Goal: Task Accomplishment & Management: Manage account settings

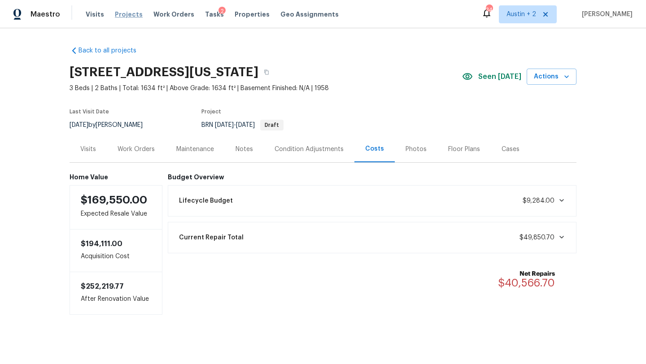
click at [122, 13] on span "Projects" at bounding box center [129, 14] width 28 height 9
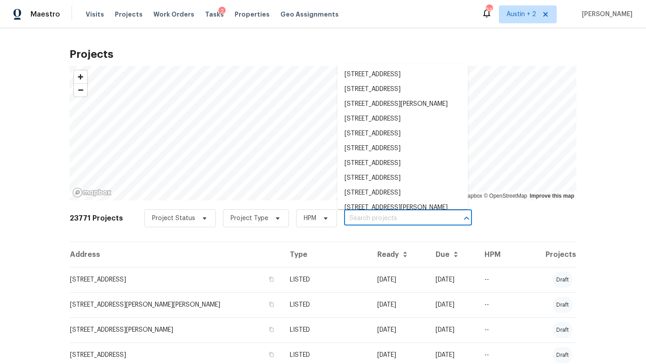
click at [350, 216] on input "text" at bounding box center [395, 219] width 103 height 14
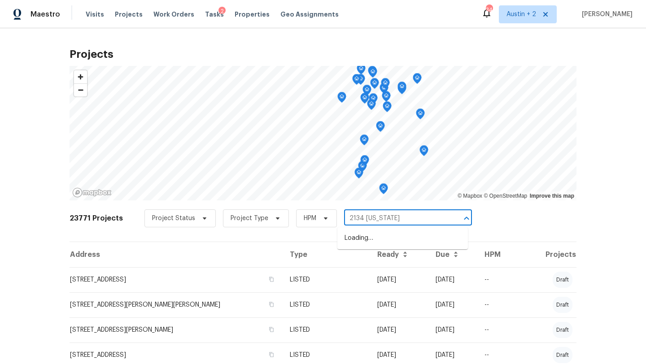
type input "2134 virginia"
click at [355, 236] on li "2134 Virginia Blvd, San Antonio, TX 78203" at bounding box center [402, 238] width 130 height 15
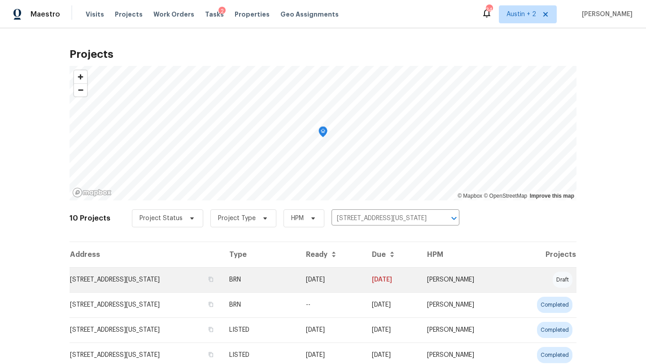
click at [91, 276] on td "2134 Virginia Blvd, San Antonio, TX 78203" at bounding box center [145, 279] width 152 height 25
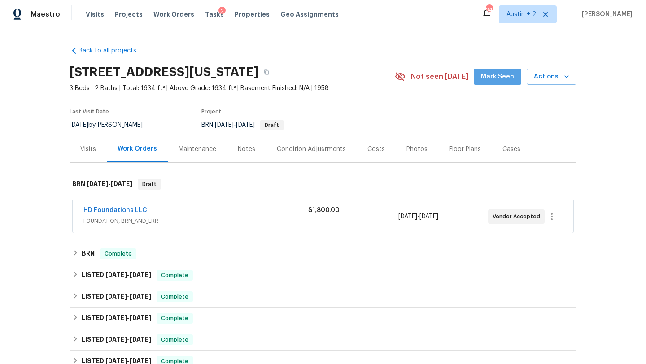
click at [500, 73] on span "Mark Seen" at bounding box center [497, 76] width 33 height 11
click at [121, 15] on span "Projects" at bounding box center [129, 14] width 28 height 9
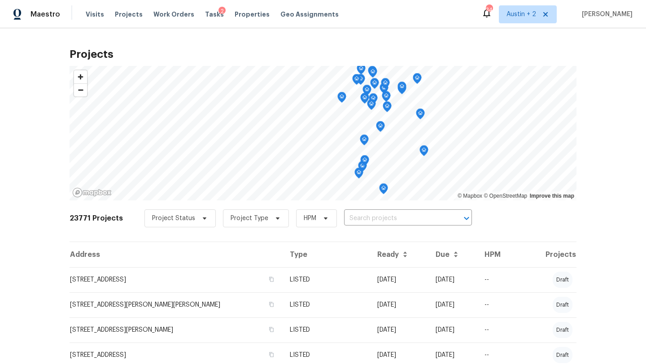
click at [351, 215] on input "text" at bounding box center [395, 219] width 103 height 14
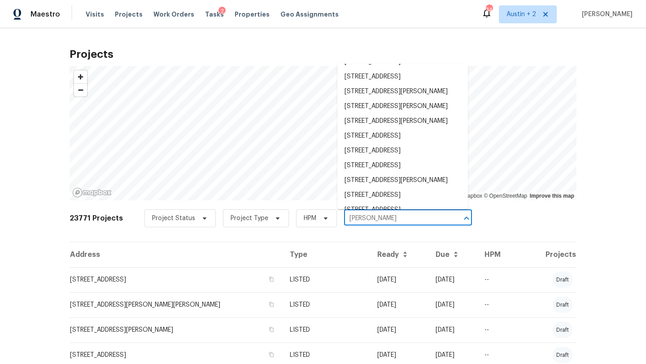
scroll to position [292, 0]
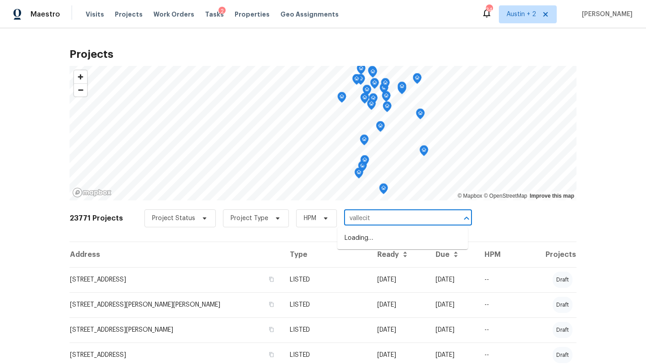
type input "vallecito"
click at [367, 274] on li "6900 Vallecito Dr, Austin, TX 78759" at bounding box center [402, 268] width 130 height 15
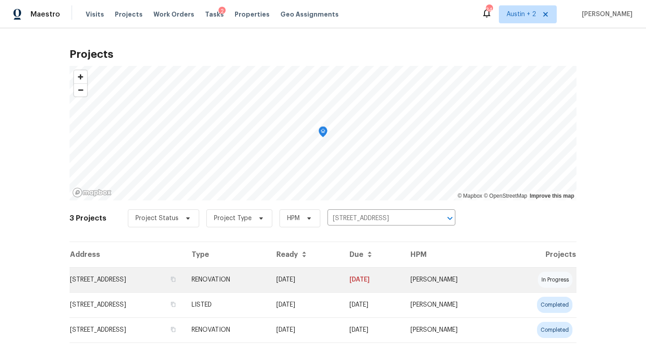
click at [99, 279] on td "6900 Vallecito Dr, Austin, TX 78759" at bounding box center [126, 279] width 115 height 25
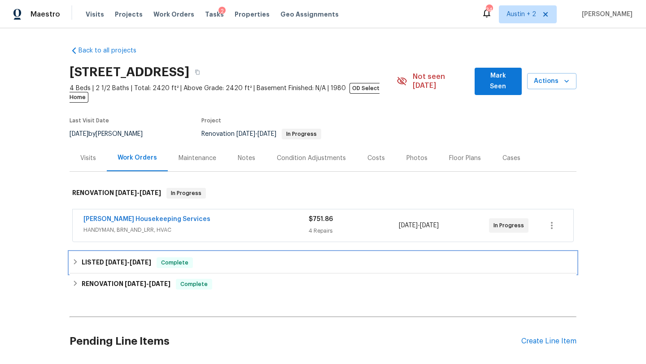
click at [270, 257] on div "LISTED 8/23/25 - 8/25/25 Complete" at bounding box center [322, 262] width 501 height 11
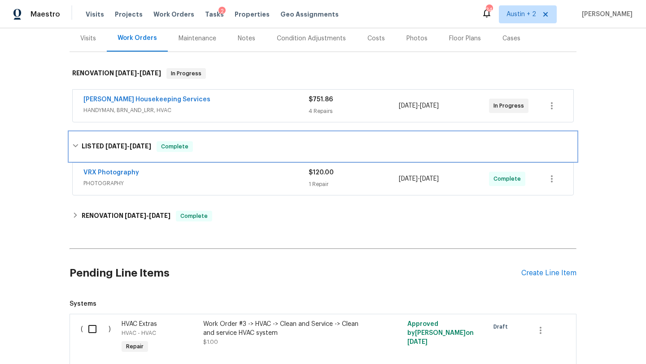
scroll to position [133, 0]
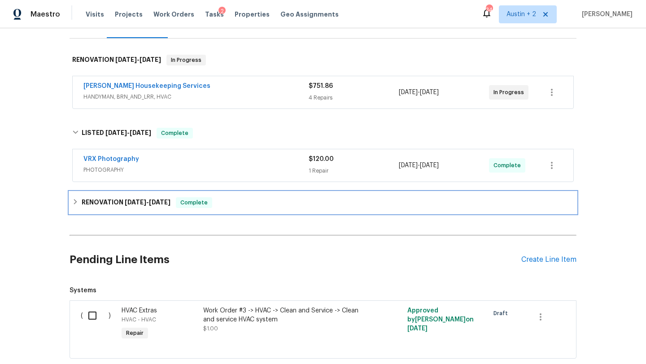
click at [277, 201] on div "RENOVATION 5/29/25 - 8/20/25 Complete" at bounding box center [322, 203] width 507 height 22
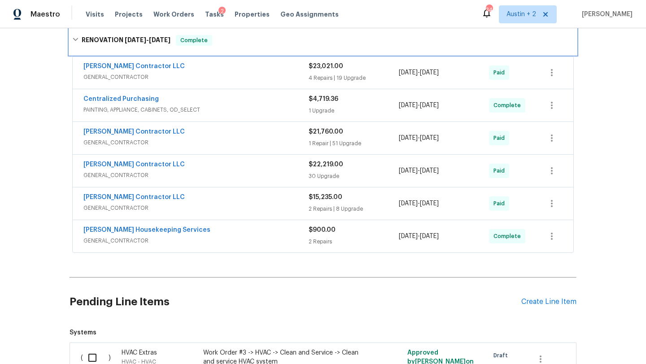
scroll to position [0, 0]
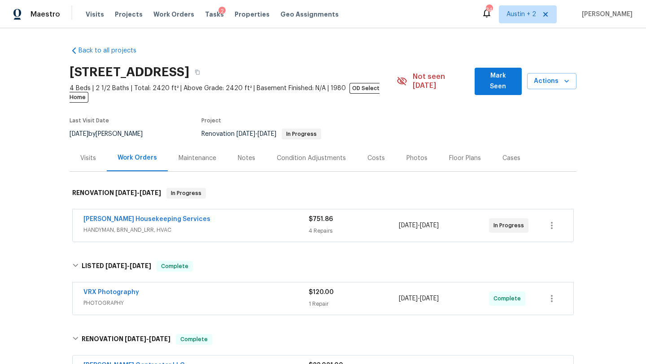
click at [486, 78] on span "Mark Seen" at bounding box center [498, 81] width 33 height 22
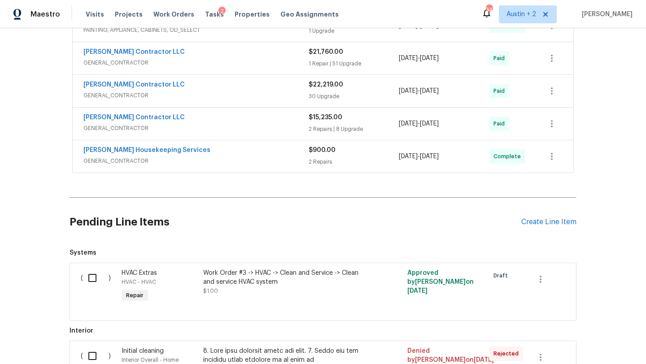
scroll to position [371, 0]
click at [569, 225] on div "Create Line Item" at bounding box center [548, 221] width 55 height 9
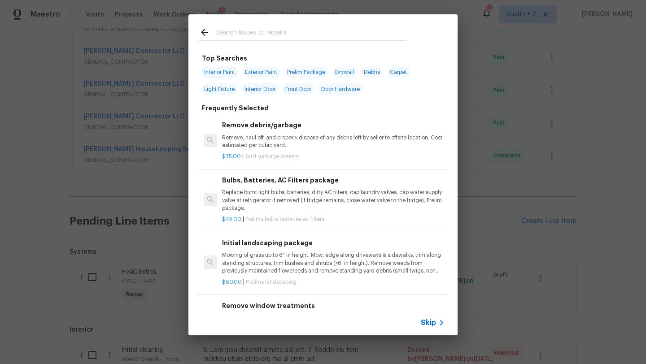
click at [272, 39] on input "text" at bounding box center [311, 33] width 190 height 13
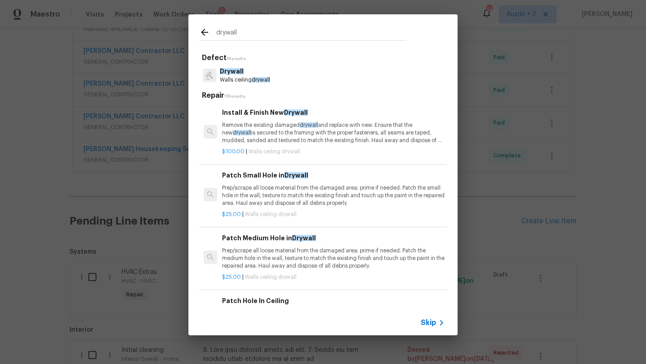
type input "drywall"
click at [280, 129] on p "Remove the existing damaged drywall and replace with new. Ensure that the new d…" at bounding box center [333, 133] width 222 height 23
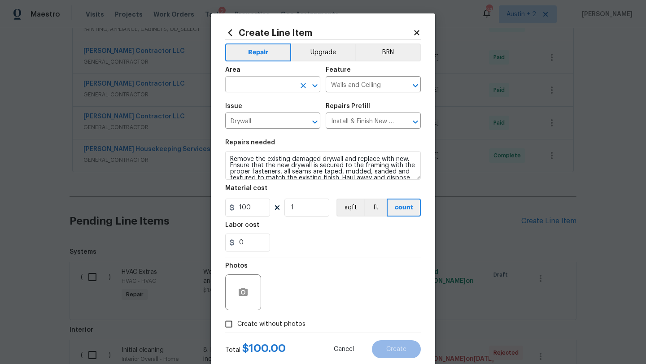
click at [256, 83] on input "text" at bounding box center [260, 85] width 70 height 14
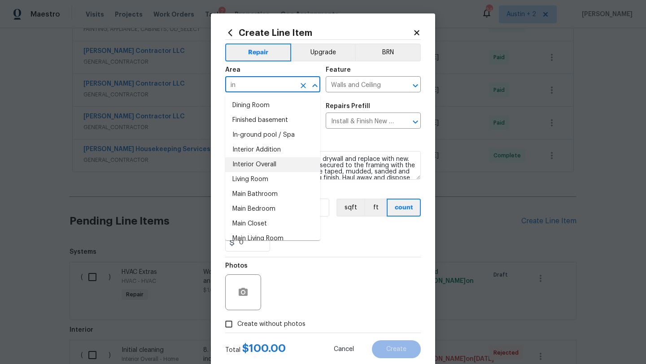
click at [265, 165] on li "Interior Overall" at bounding box center [272, 164] width 95 height 15
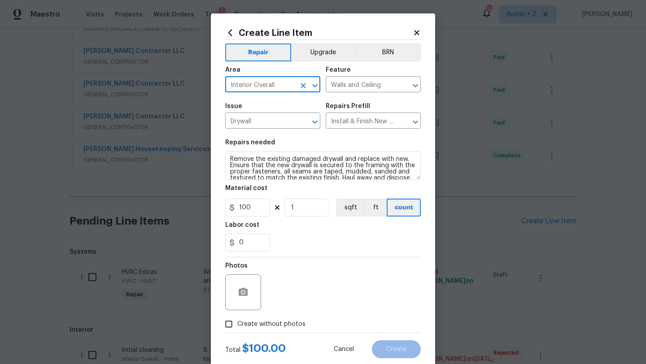
type input "Interior Overall"
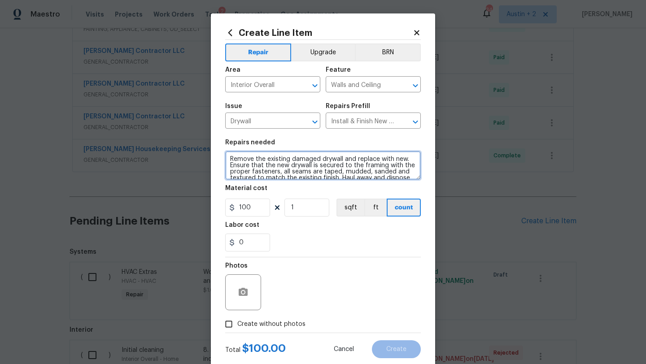
click at [231, 160] on textarea "Remove the existing damaged drywall and replace with new. Ensure that the new d…" at bounding box center [322, 165] width 195 height 29
type textarea "CO from additional drywall repairs. Remove the existing damaged drywall and rep…"
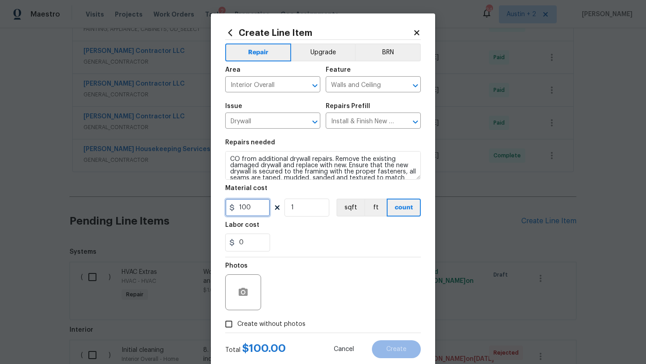
drag, startPoint x: 258, startPoint y: 206, endPoint x: 152, endPoint y: 205, distance: 106.3
click at [152, 205] on div "Create Line Item Repair Upgrade BRN Area Interior Overall ​ Feature Walls and C…" at bounding box center [323, 182] width 646 height 364
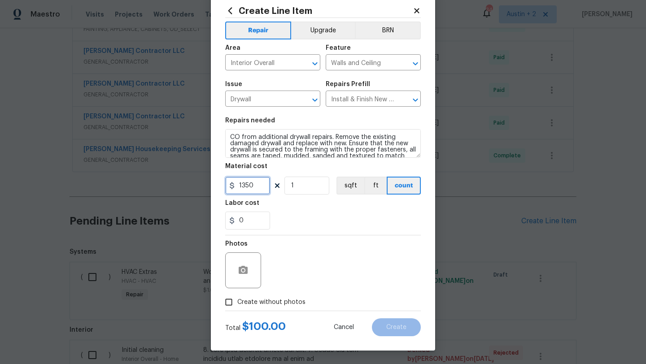
type input "1350"
click at [277, 301] on span "Create without photos" at bounding box center [271, 302] width 68 height 9
click at [237, 301] on input "Create without photos" at bounding box center [228, 302] width 17 height 17
checkbox input "true"
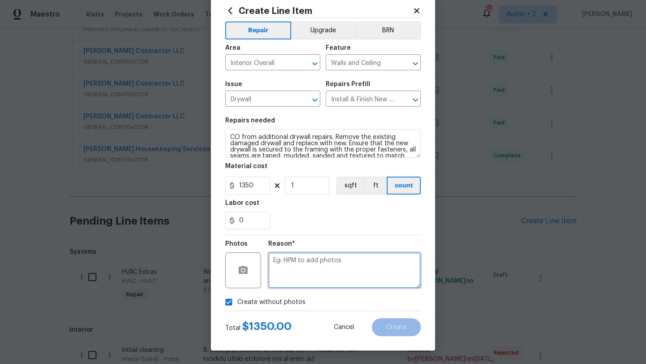
click at [297, 263] on textarea at bounding box center [344, 270] width 152 height 36
type textarea "will add"
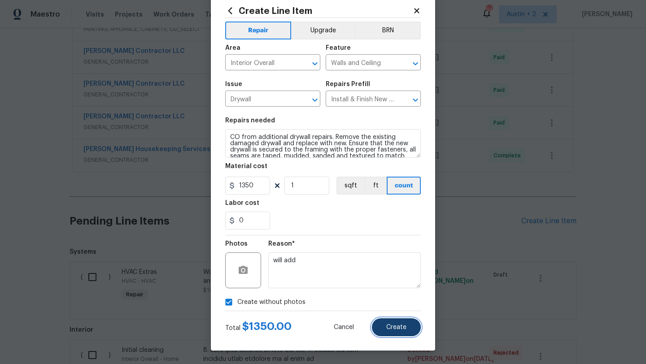
click at [402, 330] on span "Create" at bounding box center [396, 327] width 20 height 7
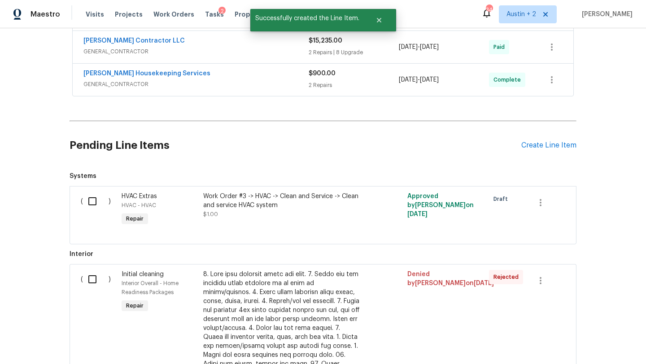
scroll to position [452, 0]
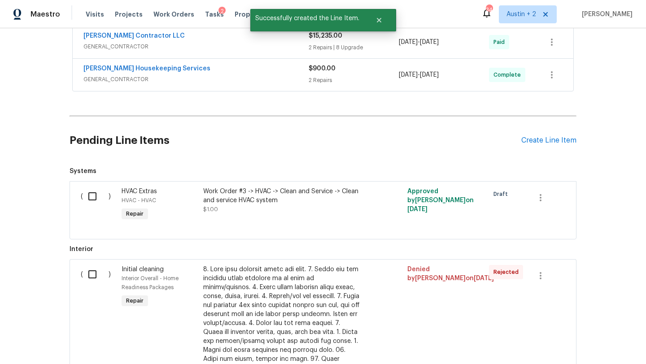
click at [540, 145] on div "Pending Line Items Create Line Item" at bounding box center [322, 141] width 507 height 42
click at [540, 142] on div "Create Line Item" at bounding box center [548, 140] width 55 height 9
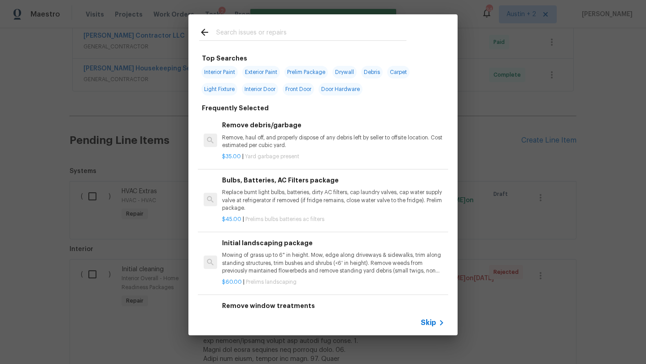
click at [289, 37] on input "text" at bounding box center [311, 33] width 190 height 13
click at [203, 34] on icon at bounding box center [204, 32] width 7 height 7
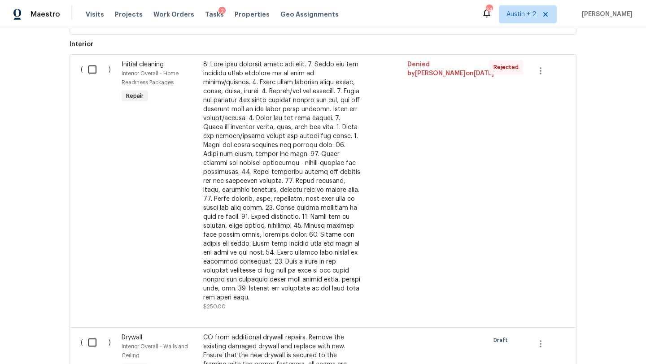
scroll to position [809, 0]
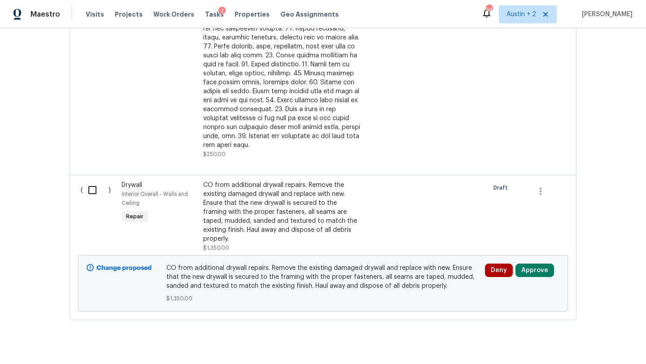
click at [291, 193] on div "CO from additional drywall repairs. Remove the existing damaged drywall and rep…" at bounding box center [282, 212] width 158 height 63
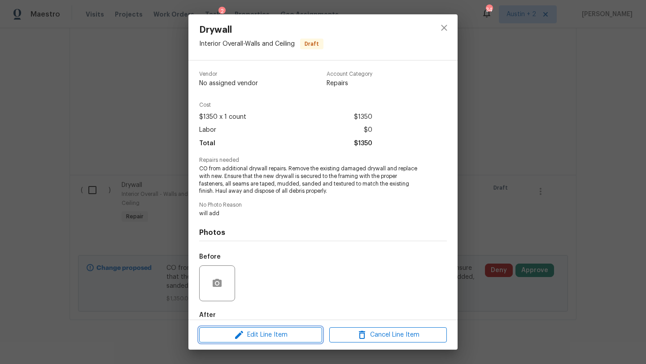
click at [271, 327] on button "Edit Line Item" at bounding box center [260, 335] width 123 height 16
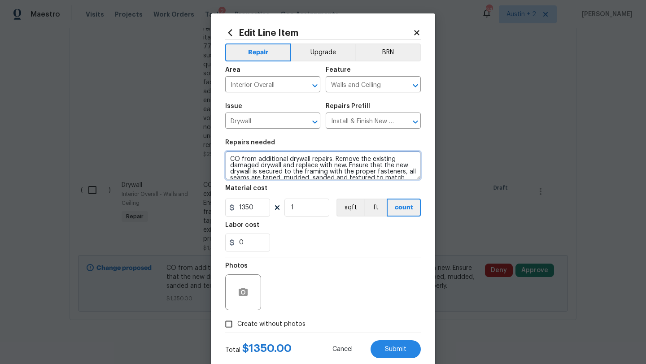
click at [331, 160] on textarea "CO from additional drywall repairs. Remove the existing damaged drywall and rep…" at bounding box center [322, 165] width 195 height 29
type textarea "CO from additional drywall repairs from wall paper and HVAC closet. Remove the …"
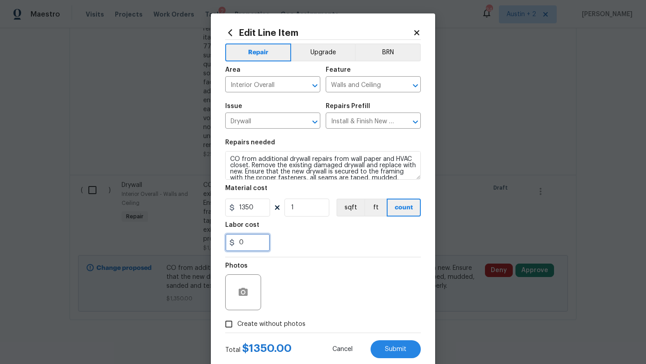
click at [256, 248] on input "0" at bounding box center [247, 243] width 45 height 18
type input "450"
click at [320, 278] on div "Photos" at bounding box center [322, 286] width 195 height 58
click at [278, 320] on span "Create without photos" at bounding box center [271, 324] width 68 height 9
click at [237, 320] on input "Create without photos" at bounding box center [228, 324] width 17 height 17
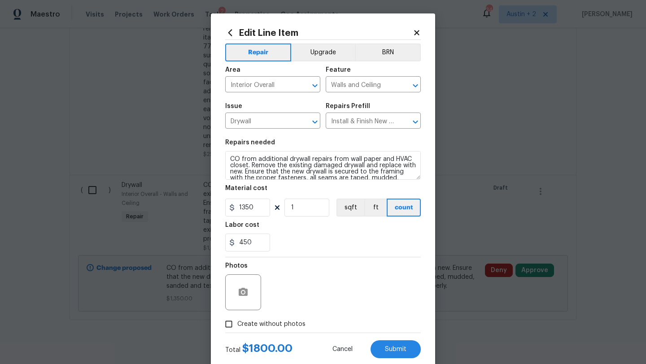
checkbox input "true"
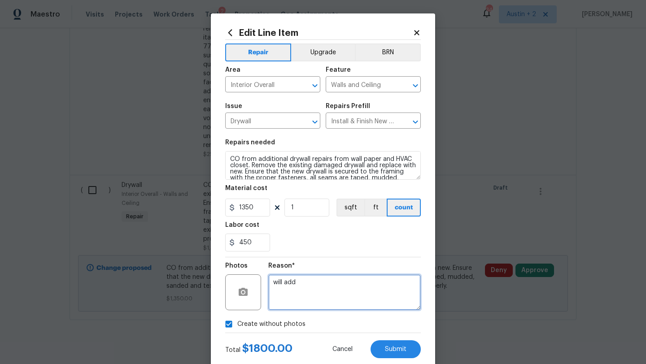
click at [300, 278] on textarea "will add" at bounding box center [344, 292] width 152 height 36
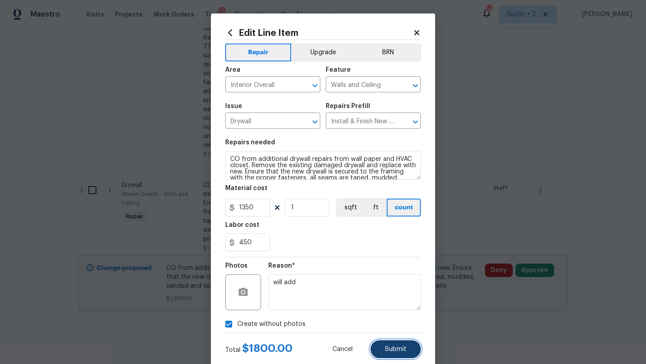
click at [386, 355] on button "Submit" at bounding box center [395, 349] width 50 height 18
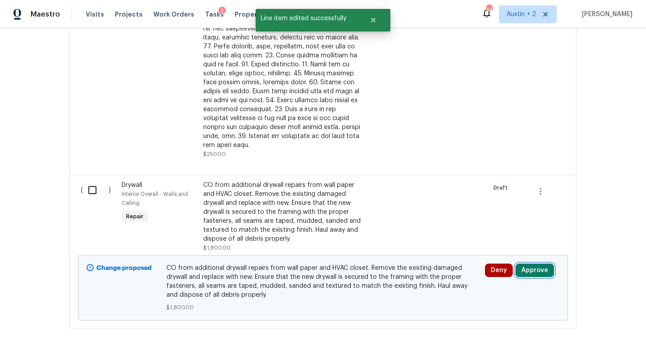
click at [536, 264] on button "Approve" at bounding box center [534, 270] width 39 height 13
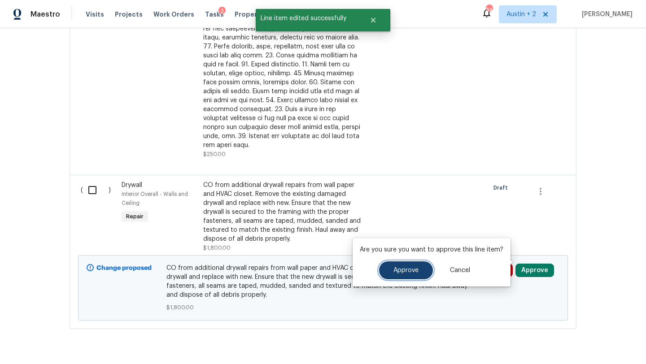
click at [400, 274] on button "Approve" at bounding box center [406, 270] width 54 height 18
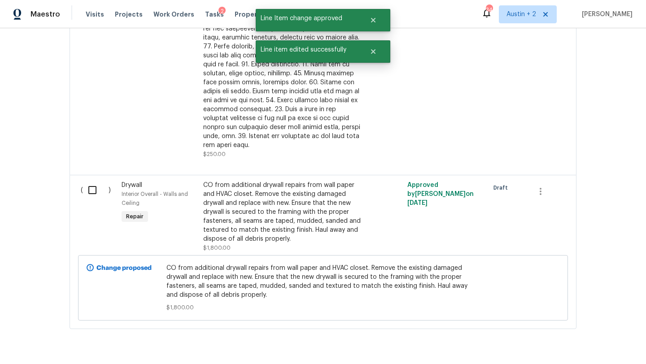
click at [92, 183] on input "checkbox" at bounding box center [96, 190] width 26 height 19
checkbox input "true"
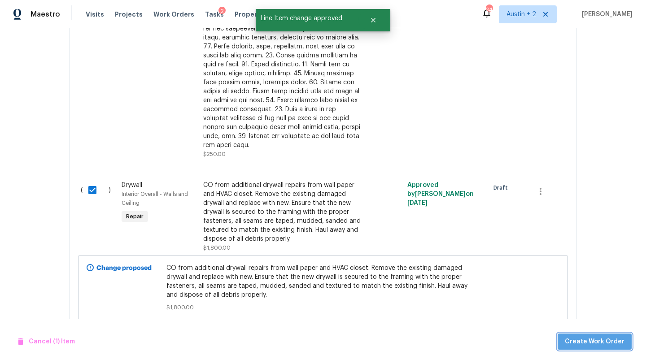
click at [602, 347] on button "Create Work Order" at bounding box center [594, 342] width 74 height 17
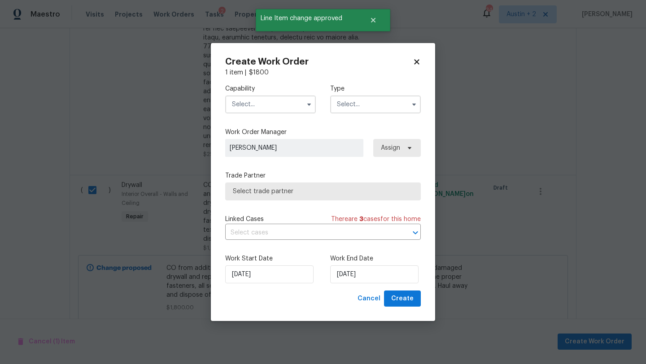
click at [261, 107] on input "text" at bounding box center [270, 105] width 91 height 18
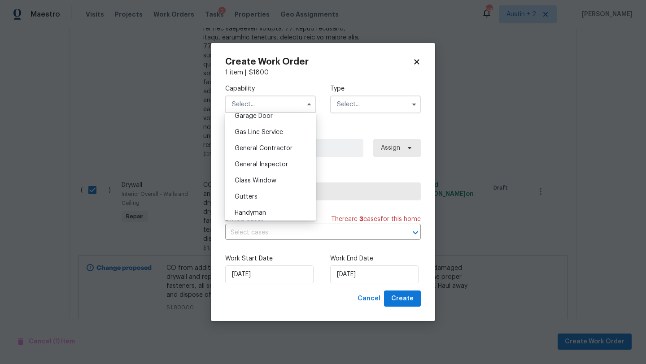
scroll to position [404, 0]
click at [269, 150] on span "General Contractor" at bounding box center [263, 147] width 58 height 6
type input "General Contractor"
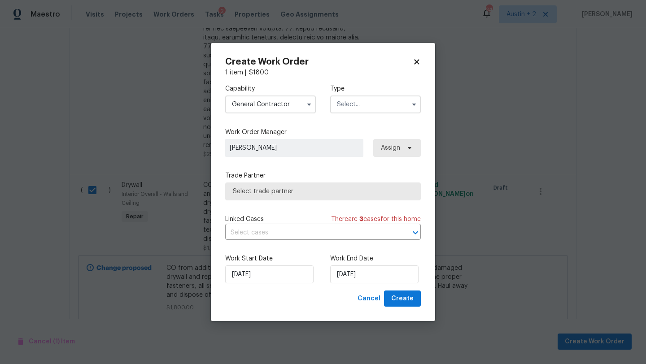
click at [367, 112] on input "text" at bounding box center [375, 105] width 91 height 18
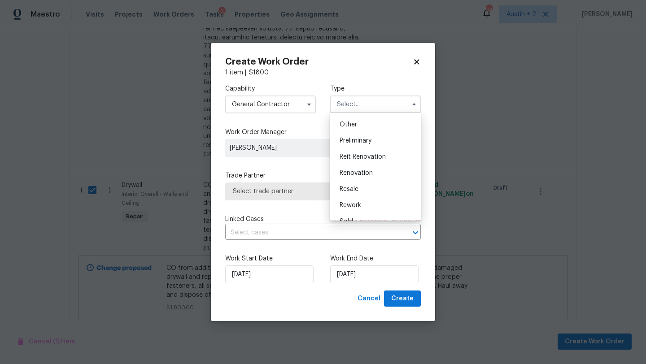
scroll to position [178, 0]
click at [365, 172] on span "Renovation" at bounding box center [355, 172] width 33 height 6
type input "Renovation"
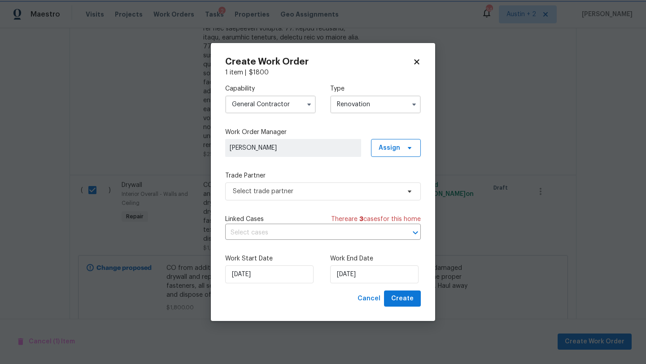
scroll to position [0, 0]
click at [357, 187] on span "Select trade partner" at bounding box center [316, 191] width 167 height 9
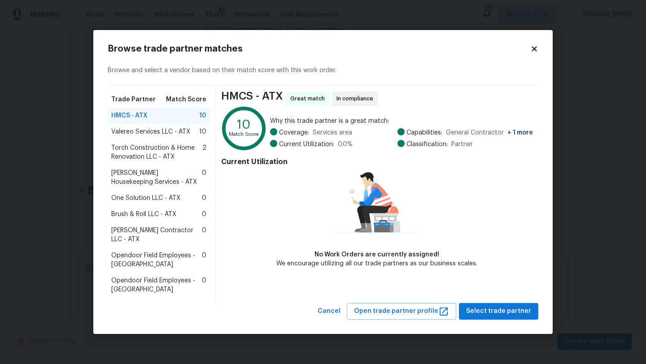
click at [159, 233] on span "Mario Suarez Contractor LLC - ATX" at bounding box center [156, 235] width 91 height 18
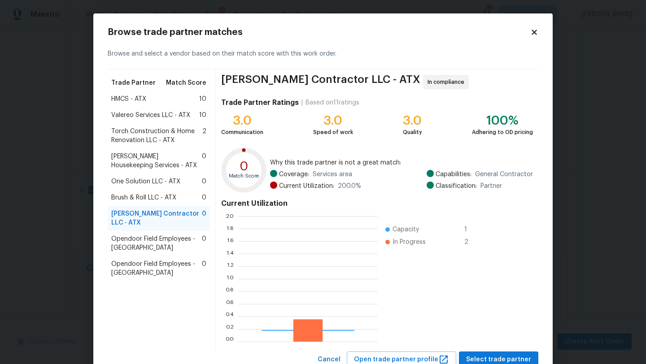
scroll to position [126, 139]
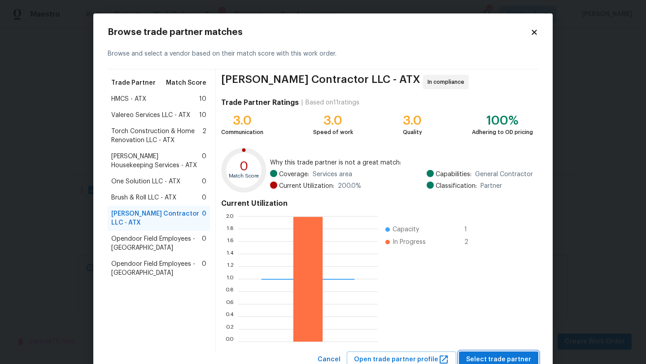
click at [519, 362] on span "Select trade partner" at bounding box center [498, 359] width 65 height 11
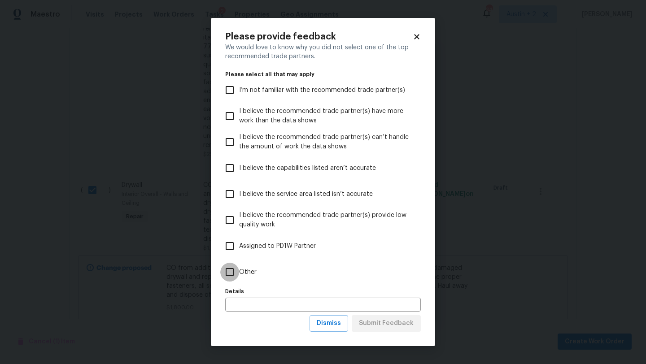
click at [236, 269] on input "Other" at bounding box center [229, 272] width 19 height 19
checkbox input "true"
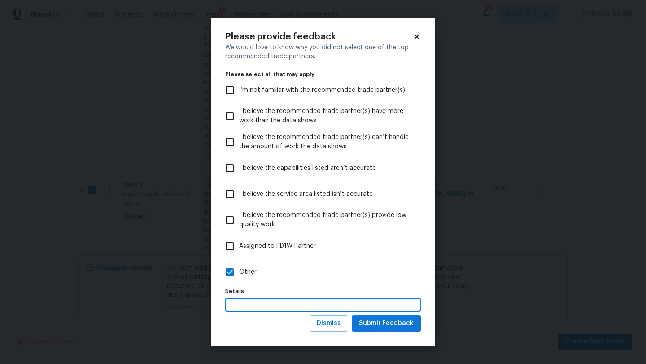
click at [260, 302] on input "text" at bounding box center [322, 305] width 195 height 14
type input "This TP completed the work"
click at [385, 326] on span "Submit Feedback" at bounding box center [386, 323] width 55 height 11
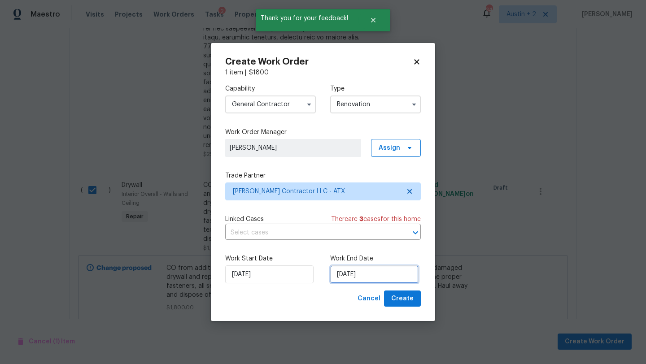
click at [378, 278] on input "9/4/2025" at bounding box center [374, 274] width 88 height 18
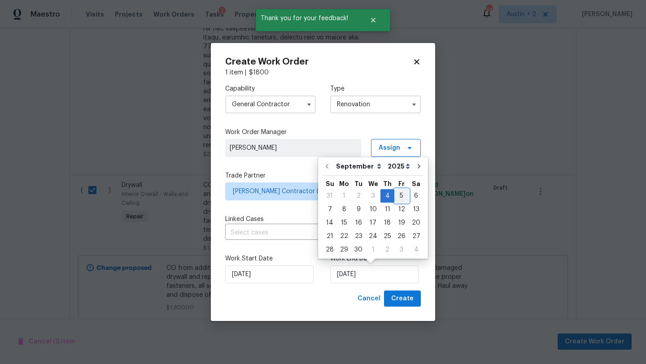
click at [398, 197] on div "5" at bounding box center [401, 196] width 14 height 13
type input "9/5/2025"
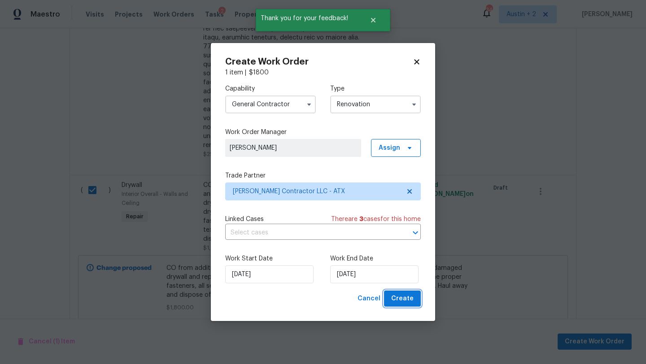
click at [404, 302] on span "Create" at bounding box center [402, 298] width 22 height 11
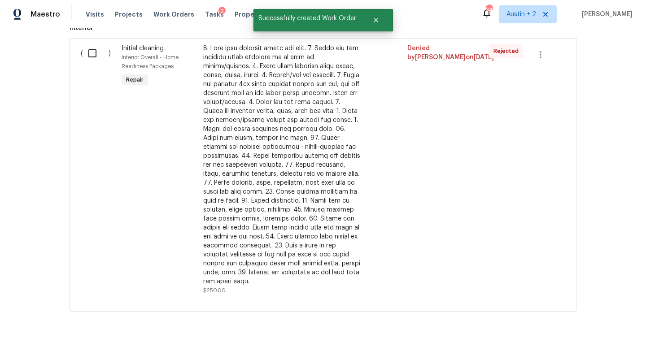
scroll to position [0, 0]
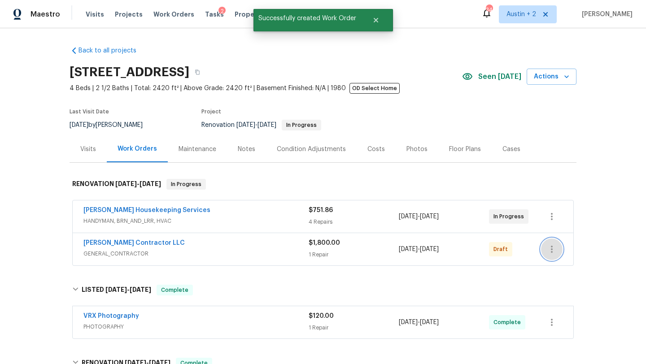
click at [553, 251] on icon "button" at bounding box center [551, 249] width 11 height 11
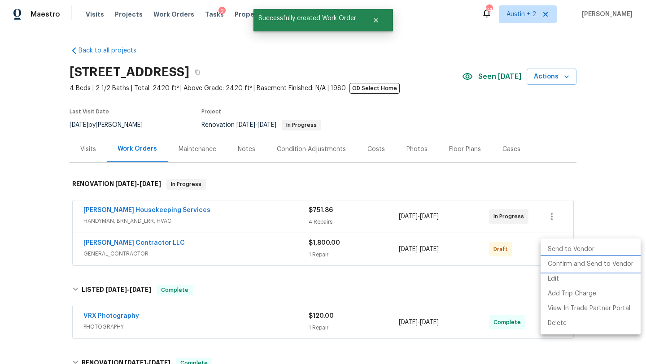
click at [559, 269] on li "Confirm and Send to Vendor" at bounding box center [590, 264] width 100 height 15
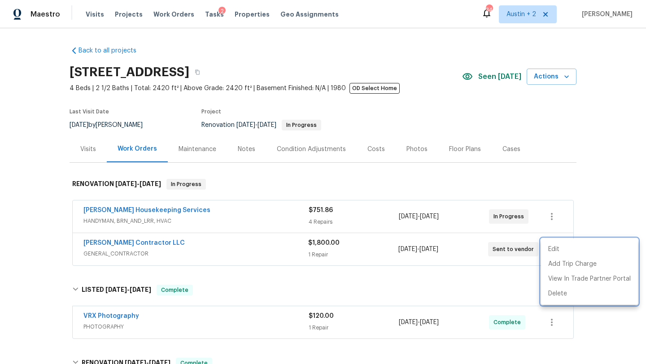
click at [604, 182] on div at bounding box center [323, 182] width 646 height 364
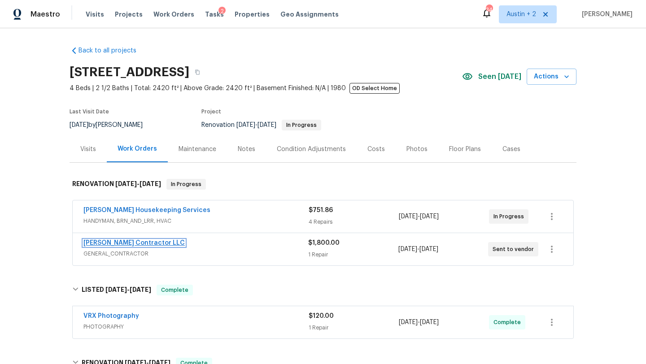
click at [155, 241] on link "Mario Suarez Contractor LLC" at bounding box center [133, 243] width 101 height 6
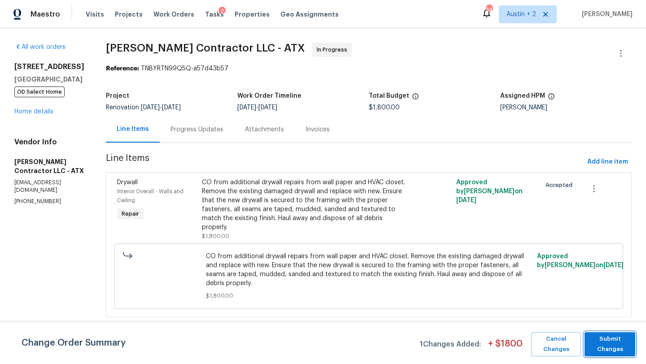
click at [621, 351] on span "Submit Changes" at bounding box center [610, 344] width 42 height 21
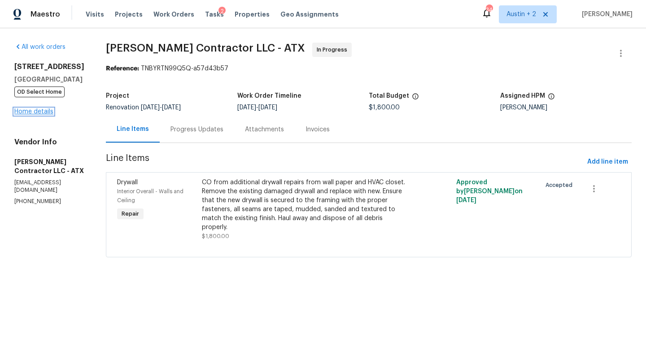
click at [20, 110] on link "Home details" at bounding box center [33, 112] width 39 height 6
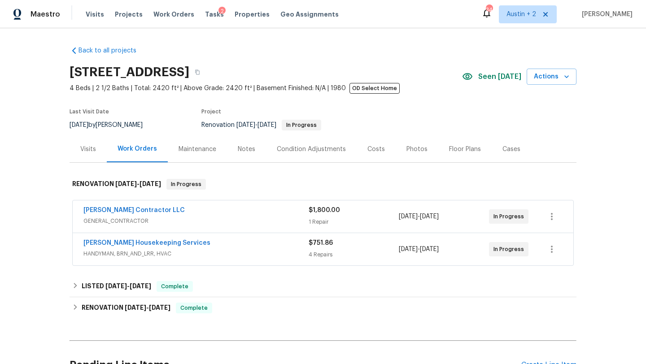
click at [250, 148] on div "Notes" at bounding box center [246, 149] width 17 height 9
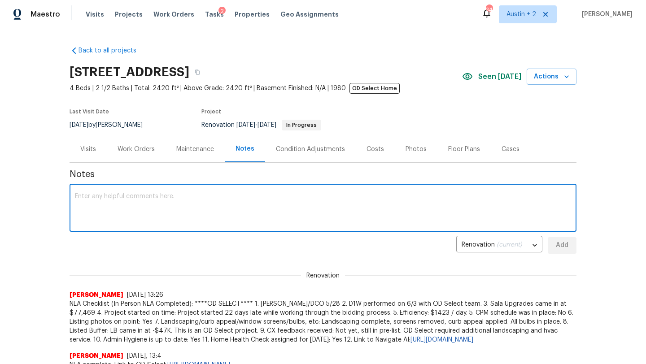
click at [177, 207] on textarea at bounding box center [323, 208] width 496 height 31
type textarea "Added CO for Mario Suarez for additional drywall repairs required."
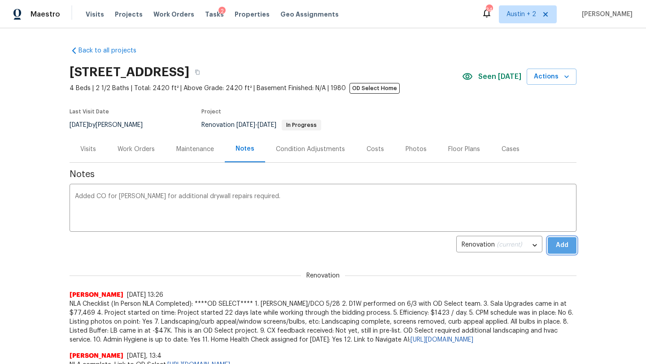
click at [560, 246] on span "Add" at bounding box center [562, 245] width 14 height 11
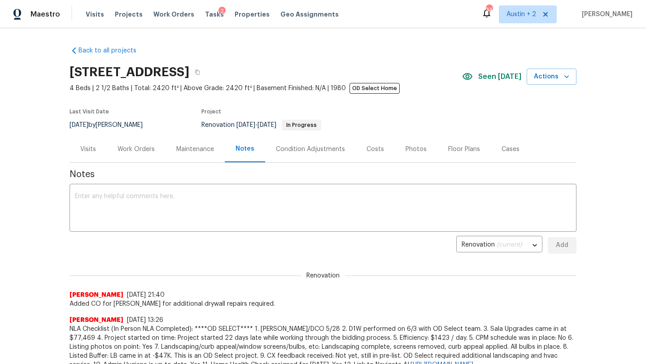
click at [127, 147] on div "Work Orders" at bounding box center [135, 149] width 37 height 9
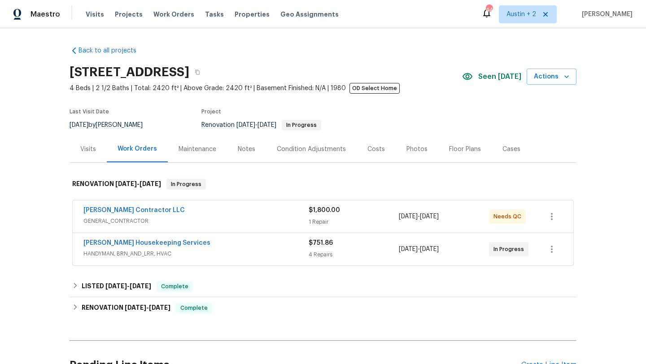
click at [210, 216] on div "[PERSON_NAME] Contractor LLC" at bounding box center [195, 211] width 225 height 11
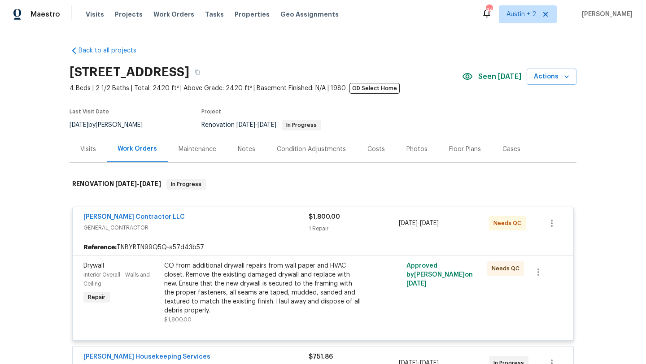
click at [279, 277] on div "CO from additional drywall repairs from wall paper and HVAC closet. Remove the …" at bounding box center [262, 288] width 196 height 54
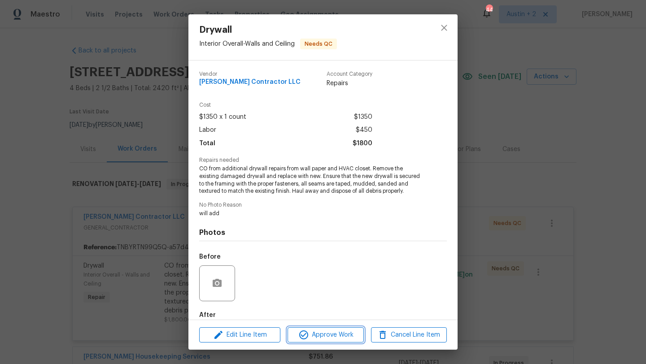
click at [318, 336] on span "Approve Work" at bounding box center [325, 335] width 70 height 11
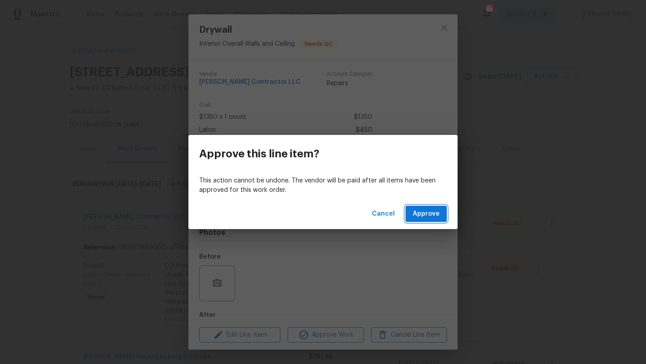
click at [423, 221] on button "Approve" at bounding box center [425, 214] width 41 height 17
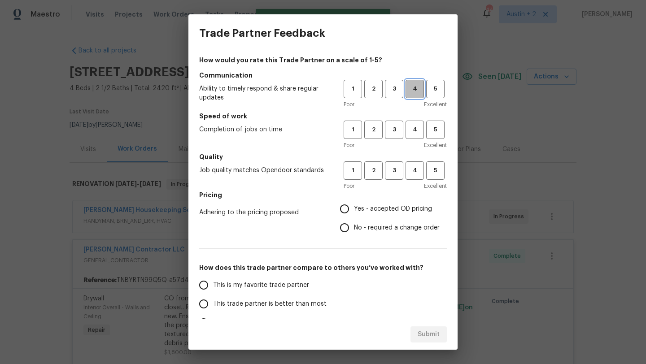
click at [420, 92] on span "4" at bounding box center [414, 89] width 17 height 10
click at [417, 139] on div "1 2 3 4 5 Poor Excellent" at bounding box center [394, 135] width 103 height 29
click at [416, 178] on button "4" at bounding box center [414, 170] width 18 height 18
click at [414, 133] on span "4" at bounding box center [414, 130] width 17 height 10
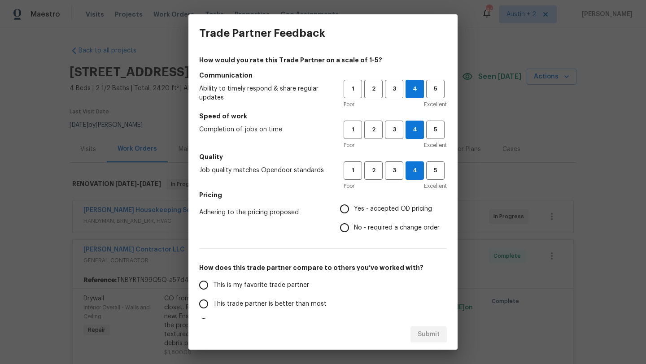
click at [392, 207] on span "Yes - accepted OD pricing" at bounding box center [393, 208] width 78 height 9
click at [354, 207] on input "Yes - accepted OD pricing" at bounding box center [344, 209] width 19 height 19
radio input "true"
click at [309, 295] on label "This trade partner is better than most" at bounding box center [265, 304] width 142 height 19
click at [213, 295] on input "This trade partner is better than most" at bounding box center [203, 304] width 19 height 19
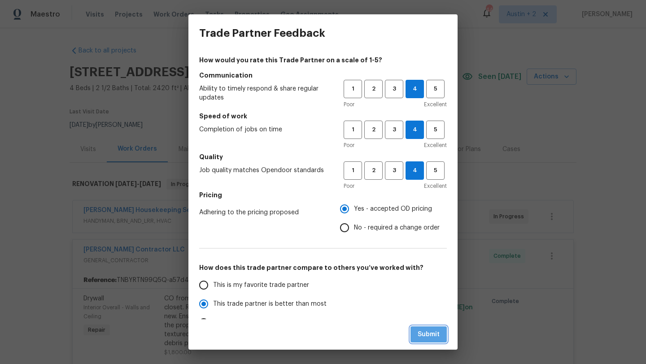
click at [436, 334] on span "Submit" at bounding box center [428, 334] width 22 height 11
radio input "true"
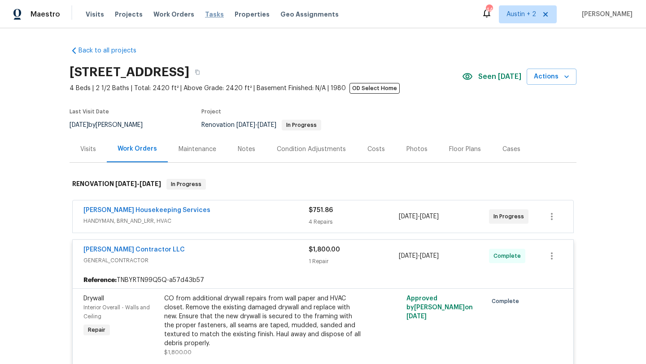
click at [206, 17] on span "Tasks" at bounding box center [214, 14] width 19 height 6
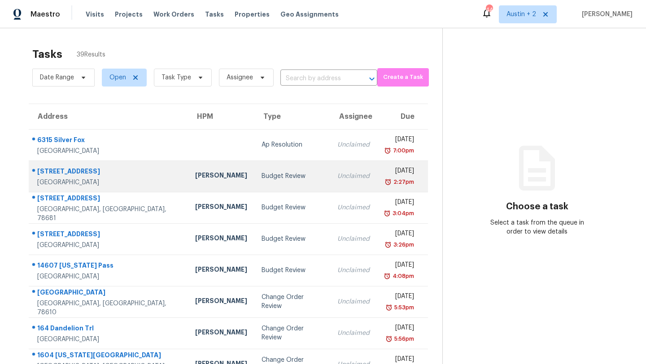
click at [261, 175] on div "Budget Review" at bounding box center [291, 176] width 61 height 9
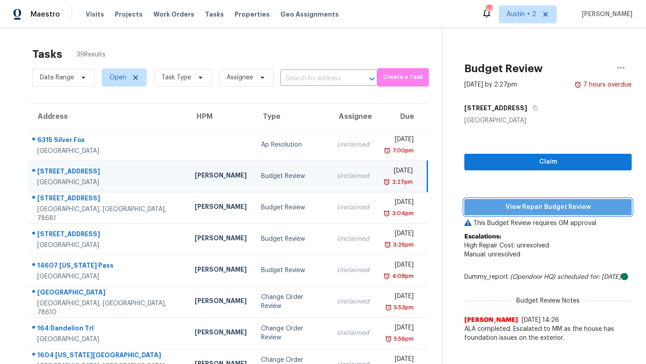
click at [505, 204] on span "View Repair Budget Review" at bounding box center [547, 207] width 153 height 11
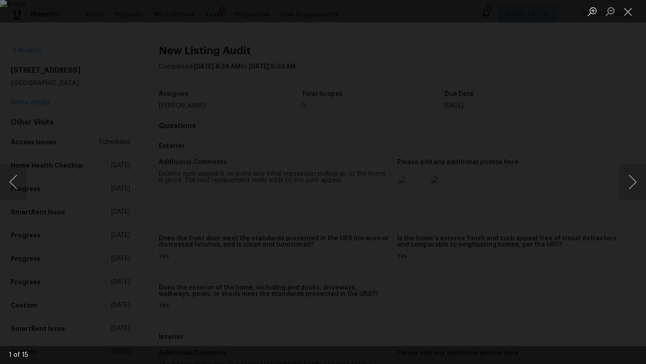
scroll to position [278, 0]
click at [626, 12] on button "Close lightbox" at bounding box center [628, 12] width 18 height 16
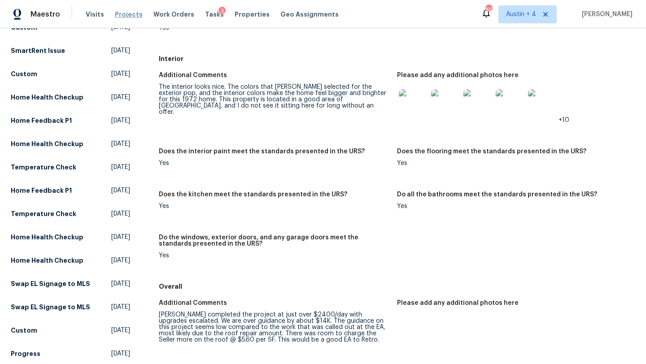
click at [130, 13] on span "Projects" at bounding box center [129, 14] width 28 height 9
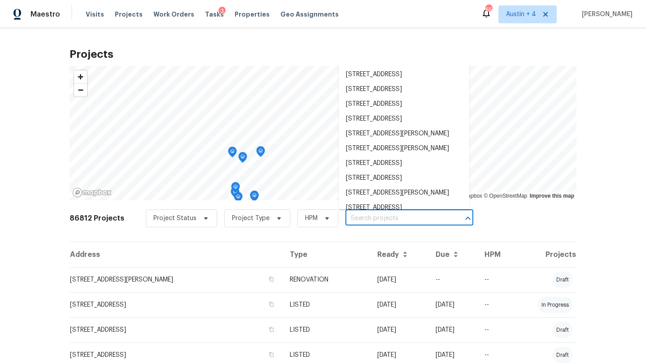
click at [351, 217] on input "text" at bounding box center [396, 219] width 103 height 14
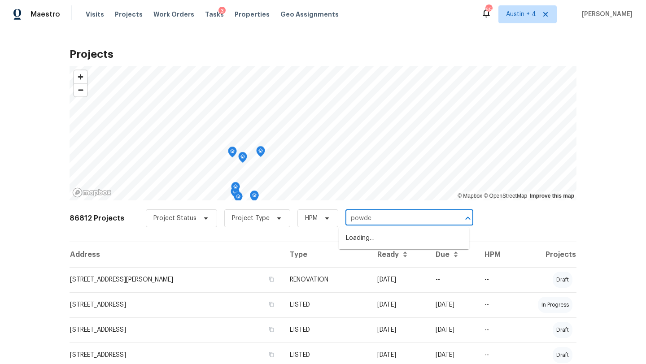
type input "powder"
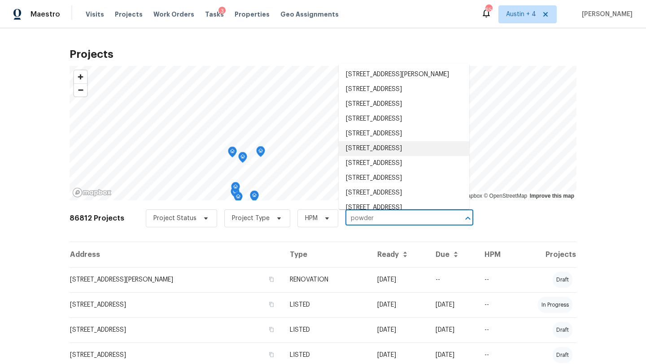
scroll to position [75, 0]
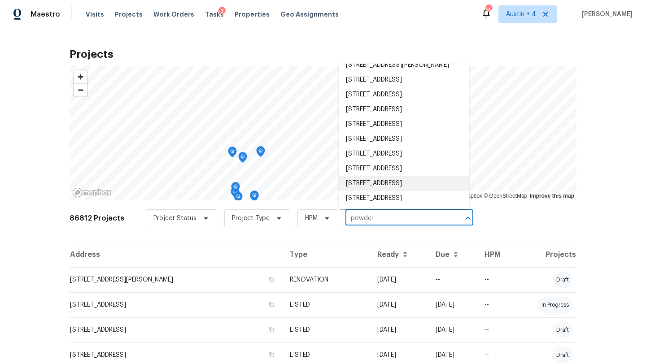
click at [385, 176] on li "[STREET_ADDRESS]" at bounding box center [404, 183] width 130 height 15
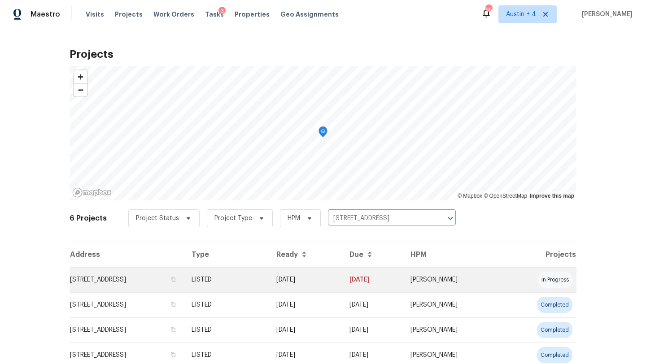
click at [85, 281] on td "[STREET_ADDRESS]" at bounding box center [126, 279] width 115 height 25
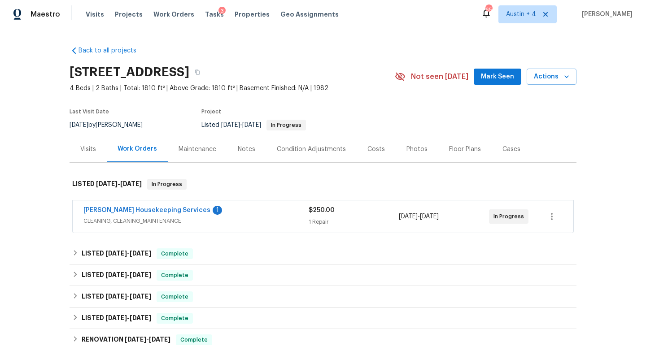
click at [491, 79] on span "Mark Seen" at bounding box center [497, 76] width 33 height 11
click at [89, 145] on div "Visits" at bounding box center [88, 149] width 16 height 9
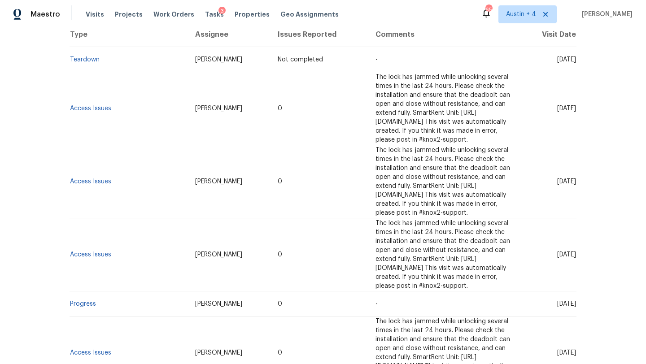
scroll to position [182, 0]
click at [96, 179] on link "Access Issues" at bounding box center [90, 182] width 41 height 6
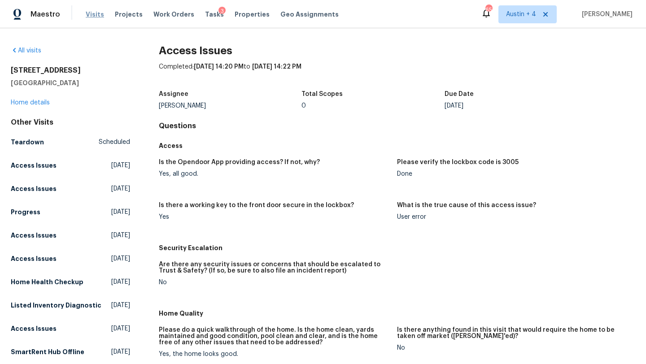
click at [96, 15] on span "Visits" at bounding box center [95, 14] width 18 height 9
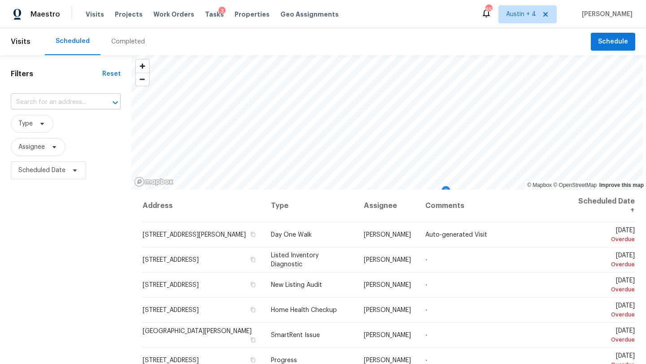
click at [78, 103] on input "text" at bounding box center [53, 103] width 85 height 14
type input "powder"
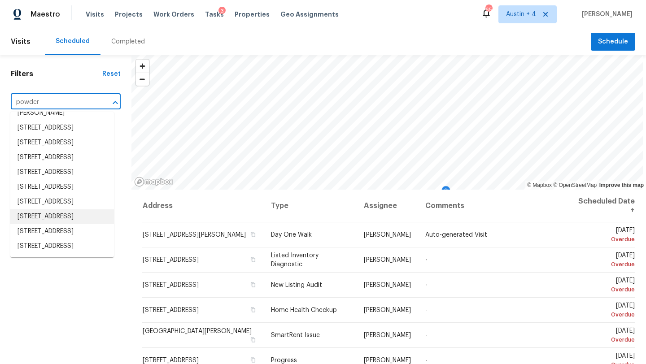
scroll to position [104, 0]
click at [73, 224] on li "11510 Powder Mill Trl, Austin, TX 78750" at bounding box center [62, 231] width 104 height 15
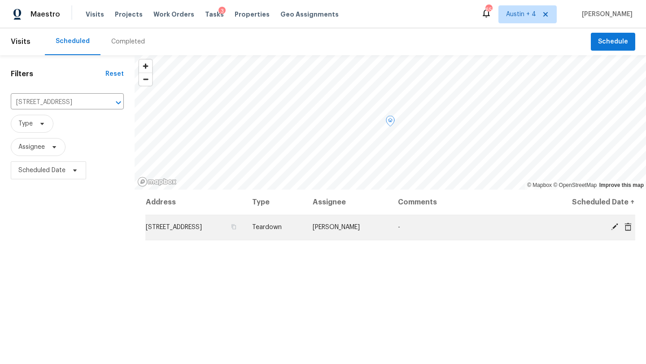
click at [202, 229] on span "11510 Powder Mill Trl, Austin, TX 78750" at bounding box center [174, 227] width 56 height 6
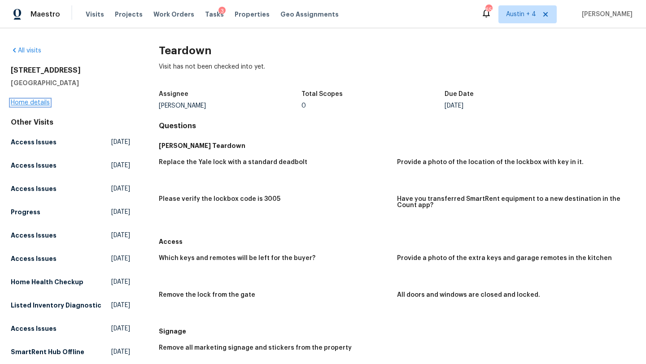
click at [43, 103] on link "Home details" at bounding box center [30, 103] width 39 height 6
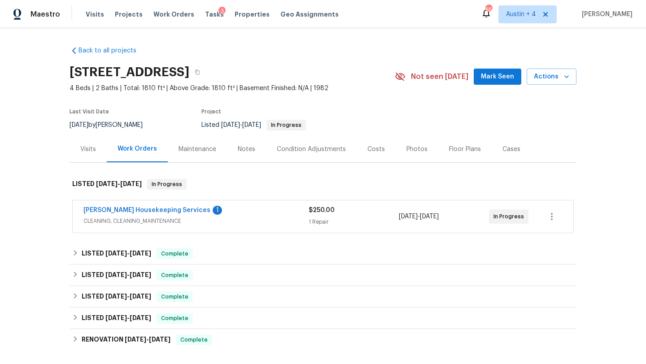
click at [89, 151] on div "Visits" at bounding box center [88, 149] width 16 height 9
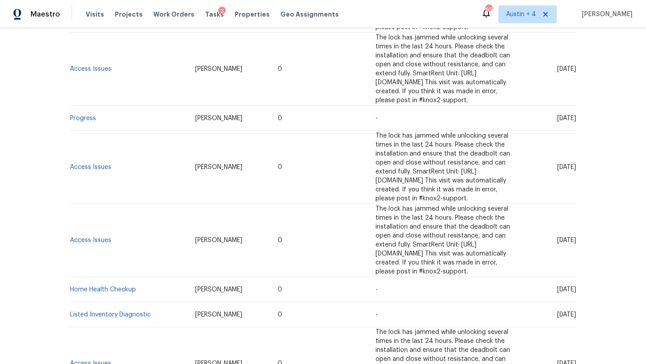
scroll to position [370, 0]
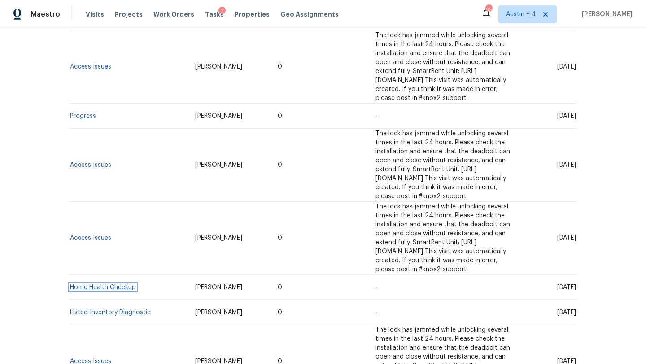
click at [98, 284] on link "Home Health Checkup" at bounding box center [103, 287] width 66 height 6
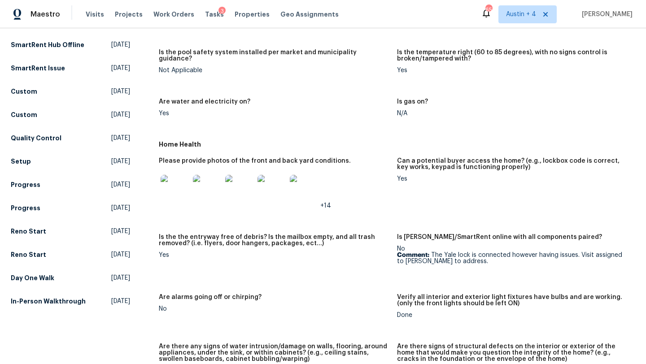
scroll to position [309, 0]
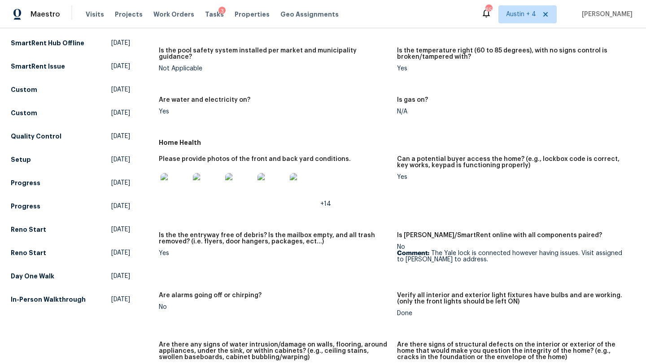
click at [175, 183] on img at bounding box center [175, 187] width 29 height 29
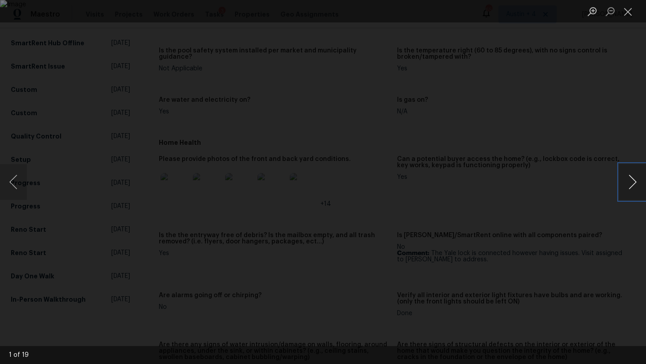
click at [630, 181] on button "Next image" at bounding box center [632, 182] width 27 height 36
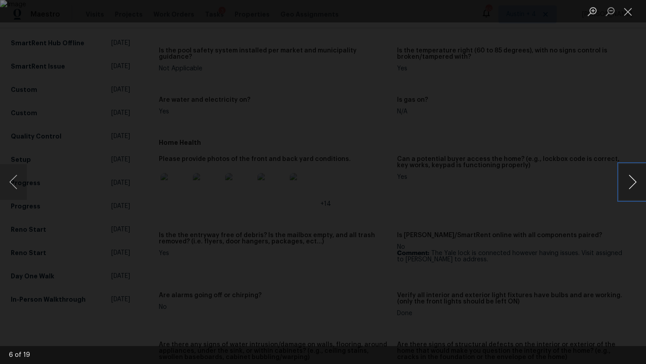
click at [630, 181] on button "Next image" at bounding box center [632, 182] width 27 height 36
click at [25, 183] on button "Previous image" at bounding box center [13, 182] width 27 height 36
click at [631, 178] on button "Next image" at bounding box center [632, 182] width 27 height 36
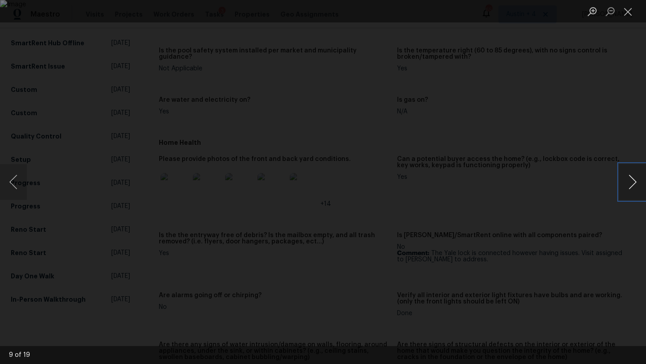
click at [631, 178] on button "Next image" at bounding box center [632, 182] width 27 height 36
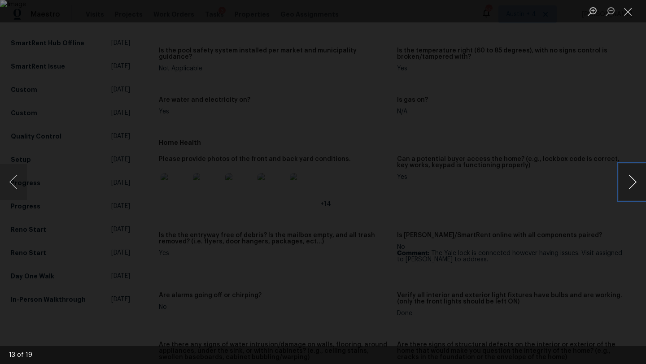
click at [631, 178] on button "Next image" at bounding box center [632, 182] width 27 height 36
click at [631, 179] on button "Next image" at bounding box center [632, 182] width 27 height 36
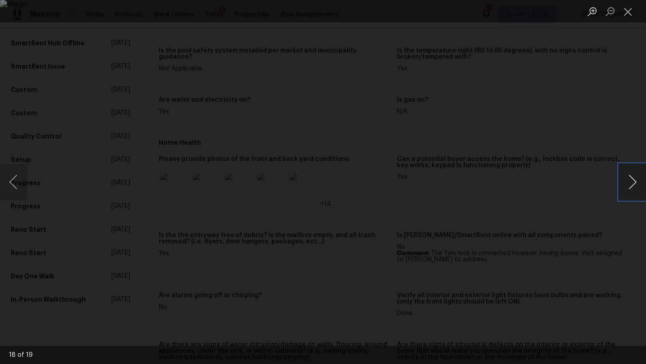
click at [631, 179] on button "Next image" at bounding box center [632, 182] width 27 height 36
click at [629, 182] on button "Next image" at bounding box center [632, 182] width 27 height 36
click at [629, 183] on button "Next image" at bounding box center [632, 182] width 27 height 36
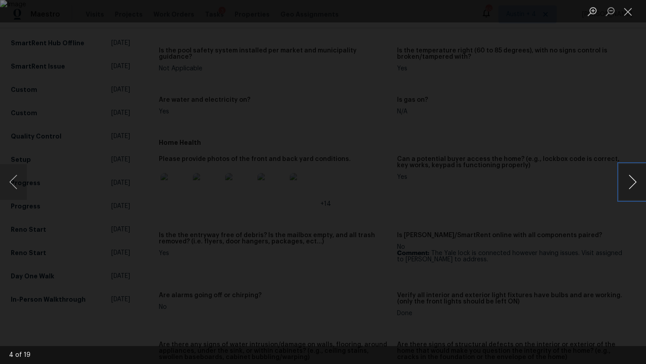
click at [629, 183] on button "Next image" at bounding box center [632, 182] width 27 height 36
click at [631, 181] on button "Next image" at bounding box center [632, 182] width 27 height 36
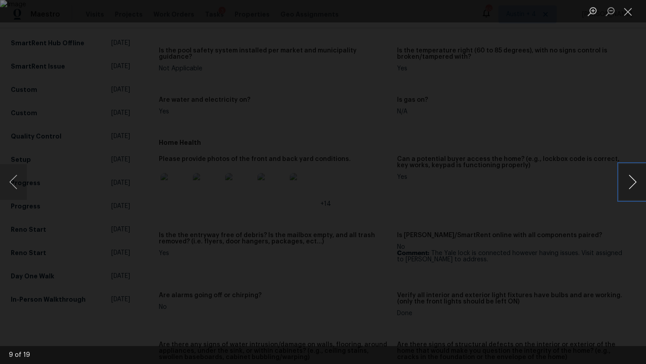
click at [631, 181] on button "Next image" at bounding box center [632, 182] width 27 height 36
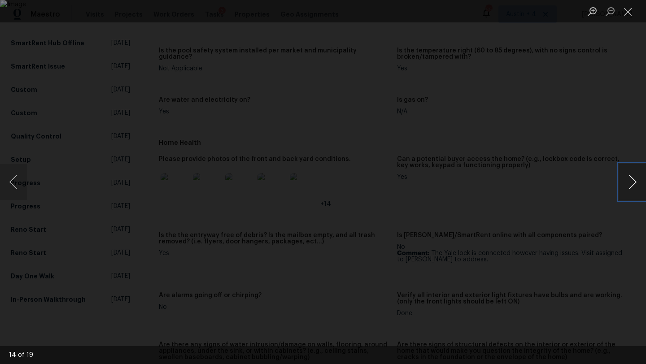
click at [631, 181] on button "Next image" at bounding box center [632, 182] width 27 height 36
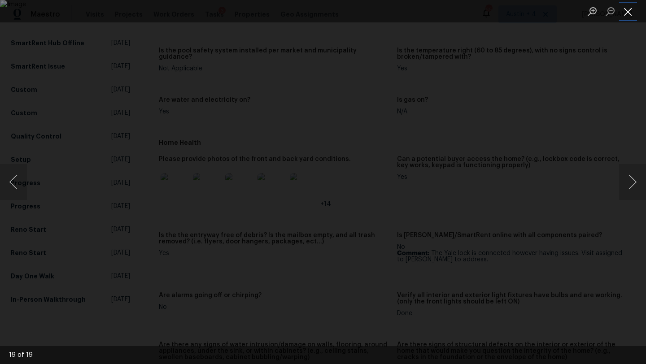
click at [625, 13] on button "Close lightbox" at bounding box center [628, 12] width 18 height 16
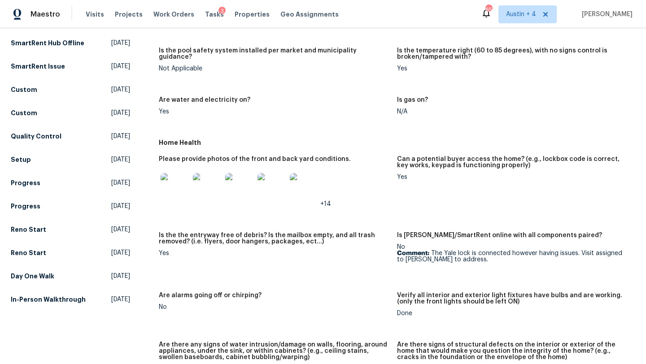
click at [310, 179] on img at bounding box center [304, 187] width 29 height 29
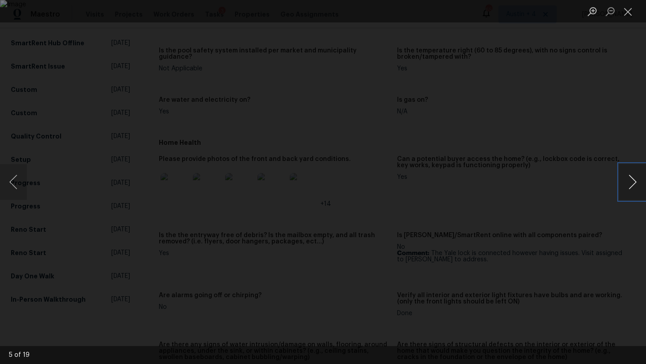
click at [628, 183] on button "Next image" at bounding box center [632, 182] width 27 height 36
click at [14, 184] on button "Previous image" at bounding box center [13, 182] width 27 height 36
click at [630, 182] on button "Next image" at bounding box center [632, 182] width 27 height 36
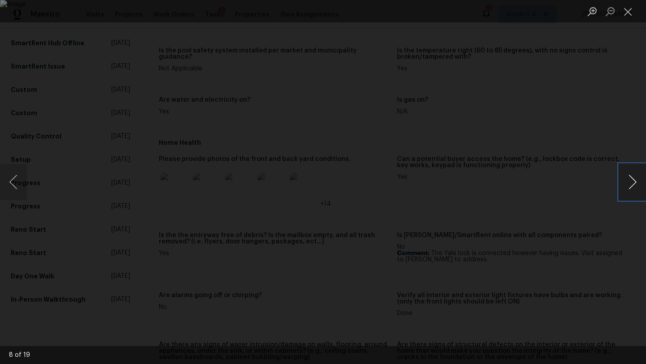
click at [630, 182] on button "Next image" at bounding box center [632, 182] width 27 height 36
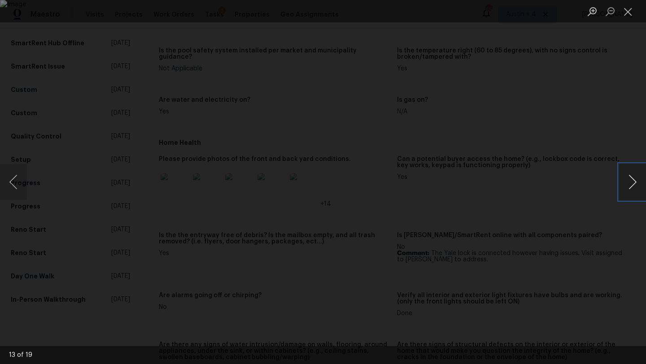
click at [629, 182] on button "Next image" at bounding box center [632, 182] width 27 height 36
click at [624, 8] on button "Close lightbox" at bounding box center [628, 12] width 18 height 16
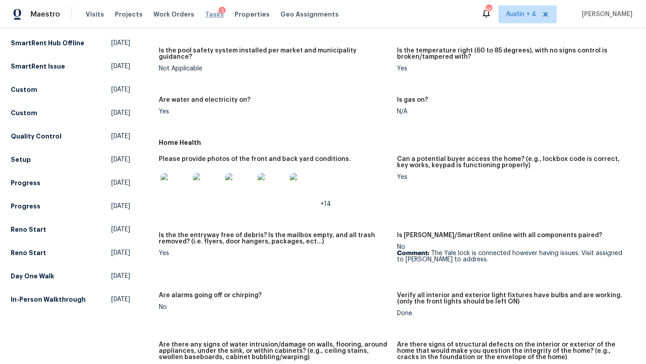
click at [205, 12] on span "Tasks" at bounding box center [214, 14] width 19 height 6
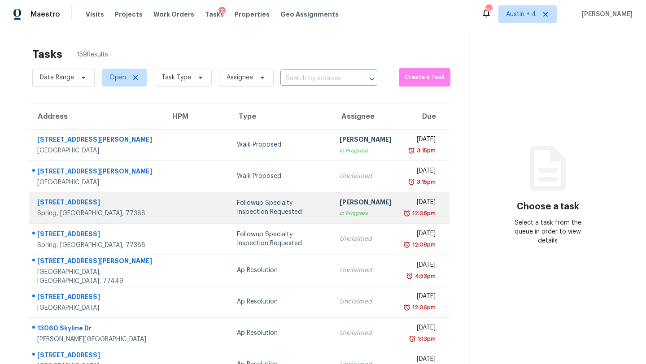
click at [237, 210] on div "Followup Specialty Inspection Requested" at bounding box center [281, 208] width 88 height 18
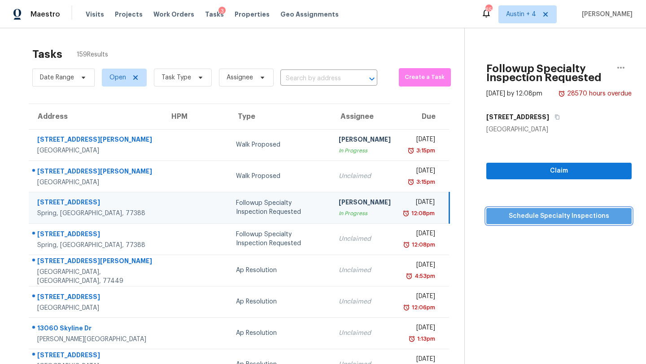
click at [511, 218] on span "Schedule Specialty Inspections" at bounding box center [558, 216] width 131 height 11
click at [625, 69] on icon "button" at bounding box center [620, 67] width 11 height 11
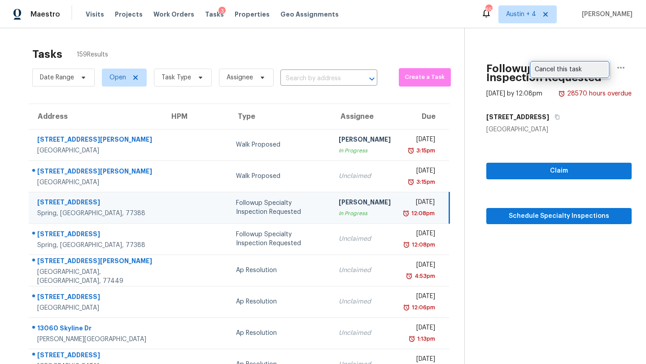
click at [555, 73] on div "Cancel this task" at bounding box center [569, 69] width 70 height 9
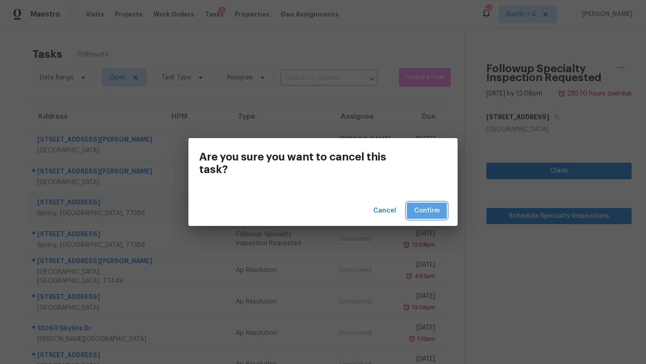
click at [420, 213] on span "Confirm" at bounding box center [427, 210] width 26 height 11
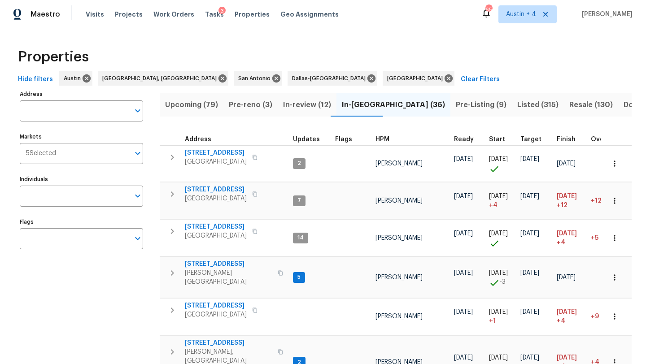
scroll to position [681, 0]
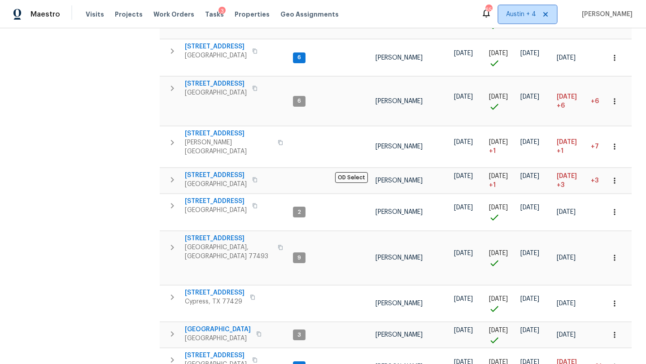
click at [519, 18] on span "Austin + 4" at bounding box center [521, 14] width 30 height 9
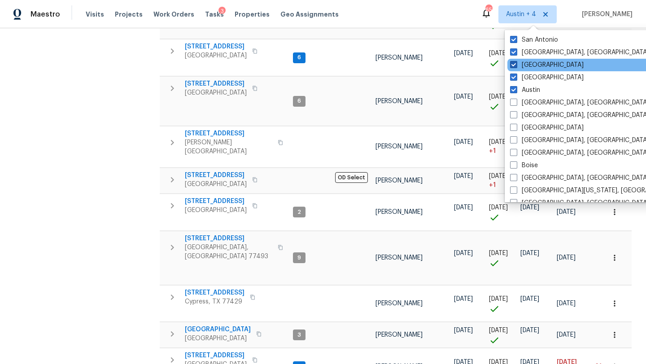
click at [529, 68] on label "Houston" at bounding box center [547, 65] width 74 height 9
click at [516, 66] on input "Houston" at bounding box center [513, 64] width 6 height 6
checkbox input "false"
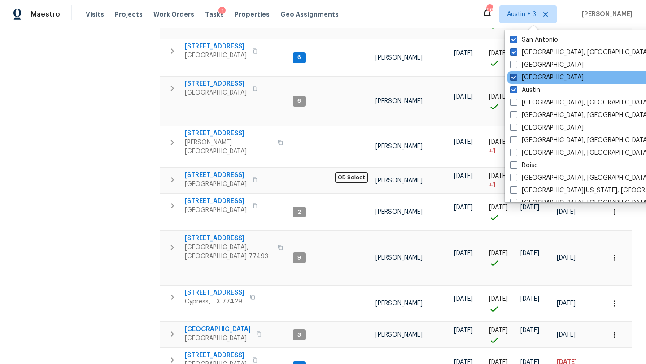
click at [528, 78] on label "Dallas" at bounding box center [547, 77] width 74 height 9
click at [516, 78] on input "Dallas" at bounding box center [513, 76] width 6 height 6
checkbox input "false"
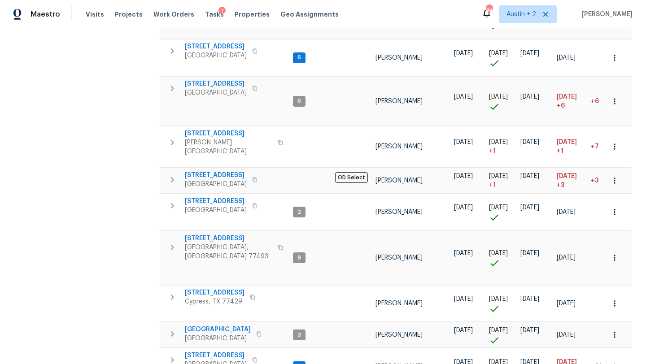
click at [218, 15] on div "1" at bounding box center [221, 11] width 7 height 9
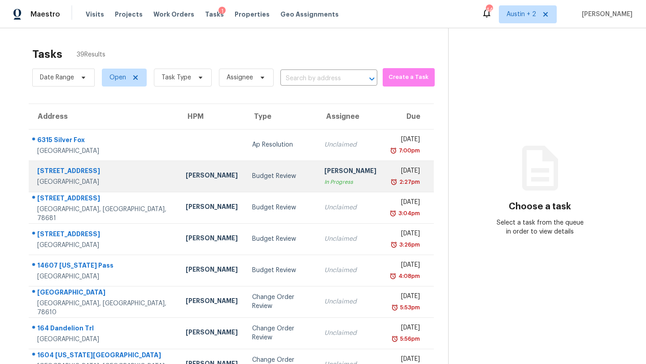
click at [245, 177] on td "Budget Review" at bounding box center [281, 176] width 72 height 31
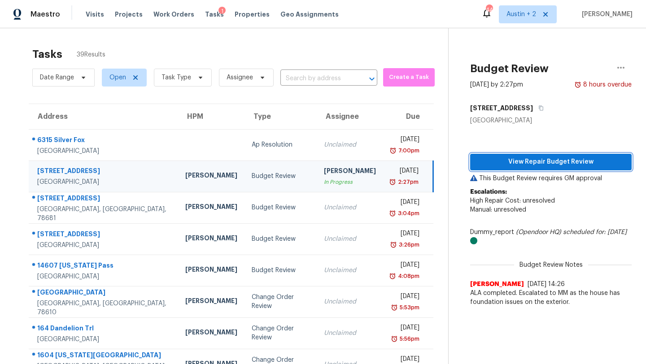
click at [522, 167] on span "View Repair Budget Review" at bounding box center [550, 161] width 147 height 11
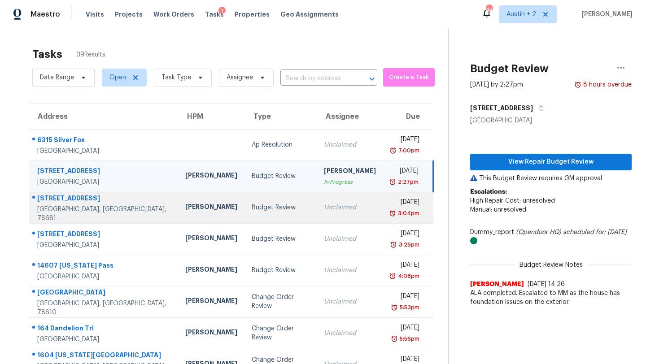
click at [184, 199] on td "Nelson Figueroa" at bounding box center [211, 207] width 66 height 31
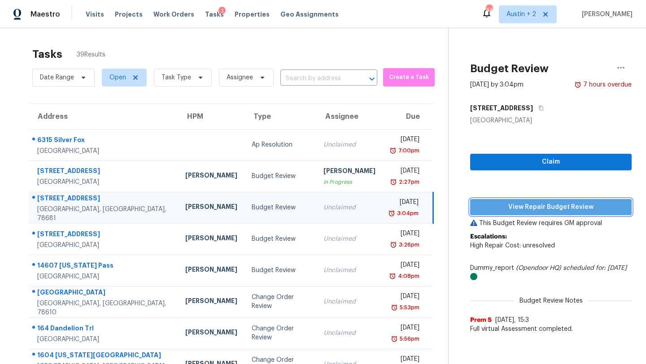
click at [503, 208] on span "View Repair Budget Review" at bounding box center [550, 207] width 147 height 11
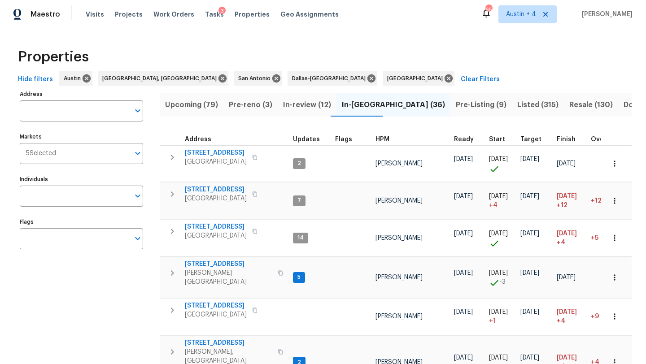
scroll to position [681, 0]
